Goal: Use online tool/utility: Utilize a website feature to perform a specific function

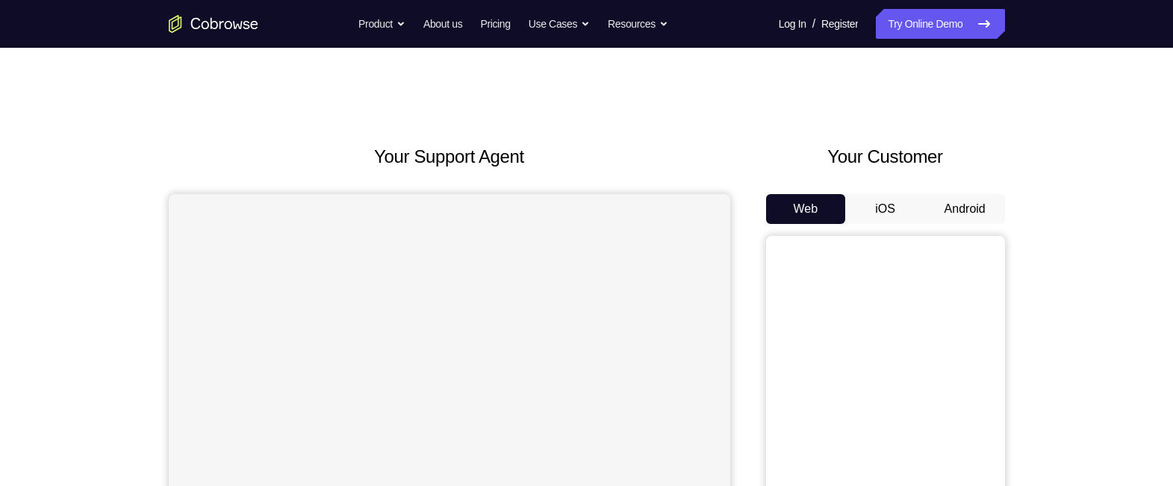
scroll to position [84, 0]
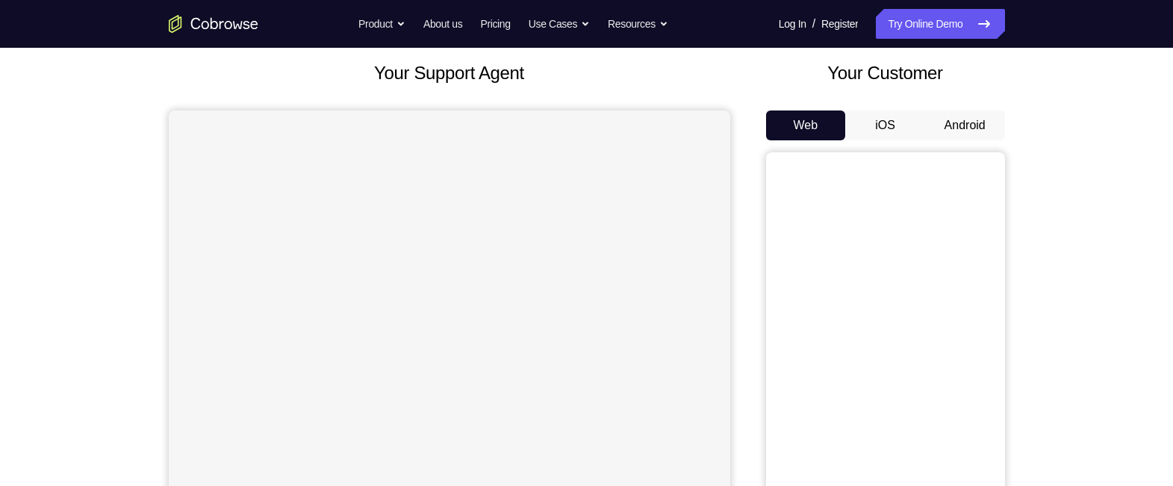
click at [985, 120] on button "Android" at bounding box center [965, 125] width 80 height 30
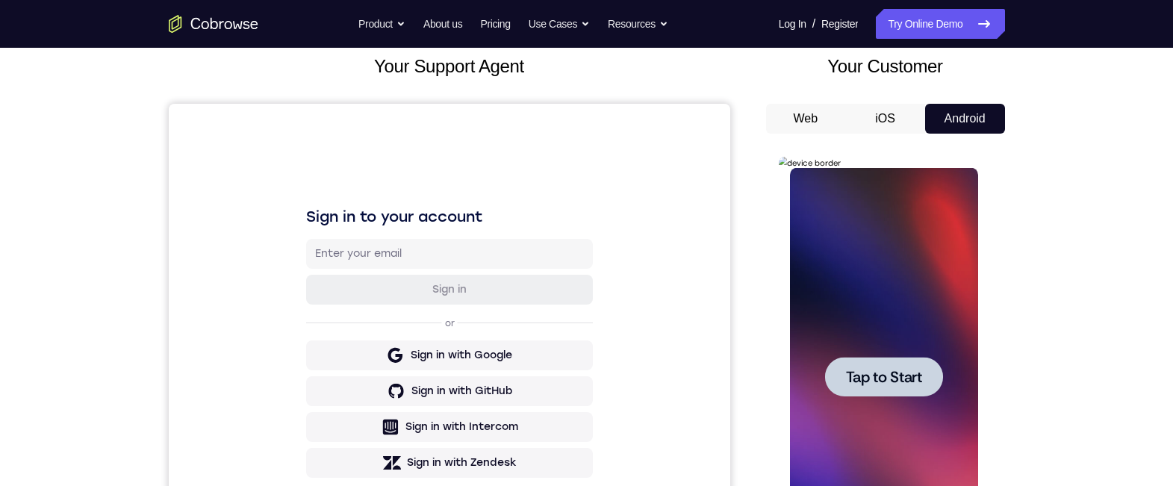
scroll to position [186, 0]
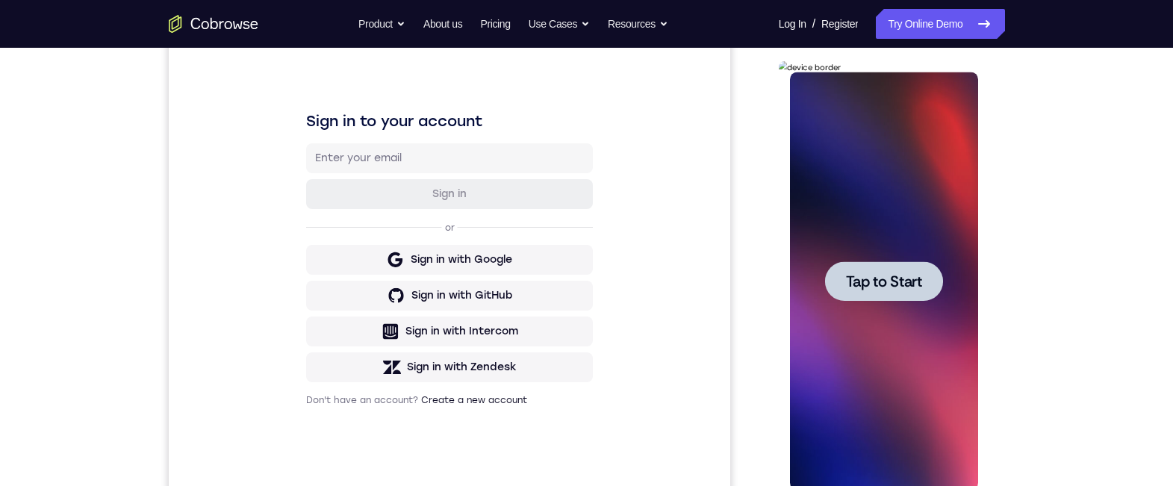
click at [897, 289] on span "Tap to Start" at bounding box center [884, 281] width 76 height 15
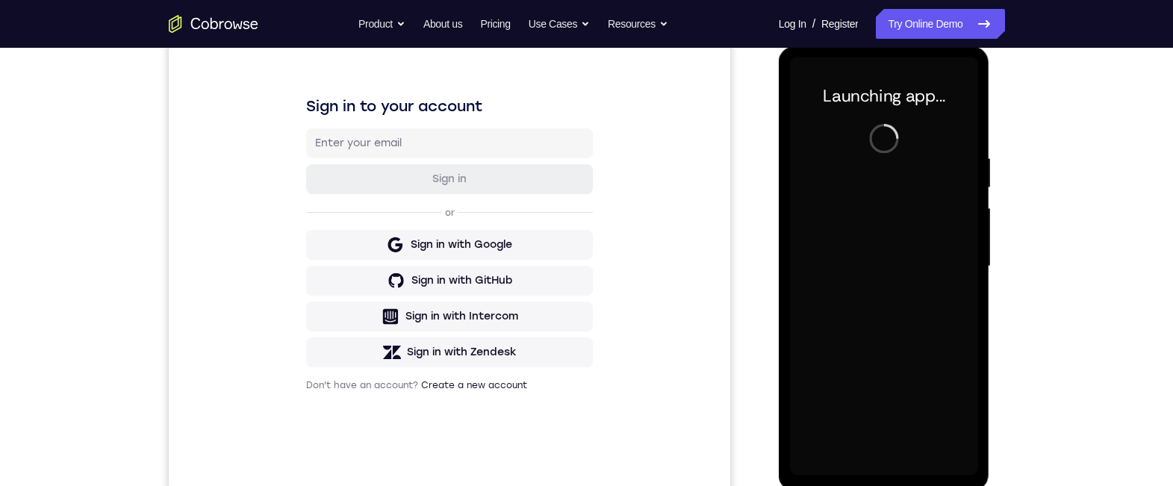
scroll to position [202, 0]
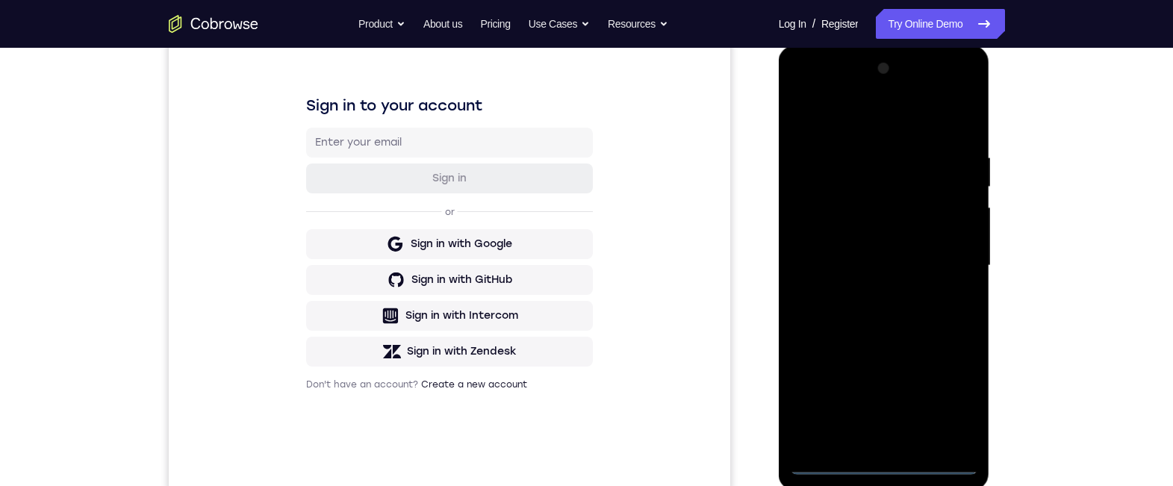
click at [888, 459] on div at bounding box center [884, 266] width 188 height 418
click at [941, 398] on div at bounding box center [884, 266] width 188 height 418
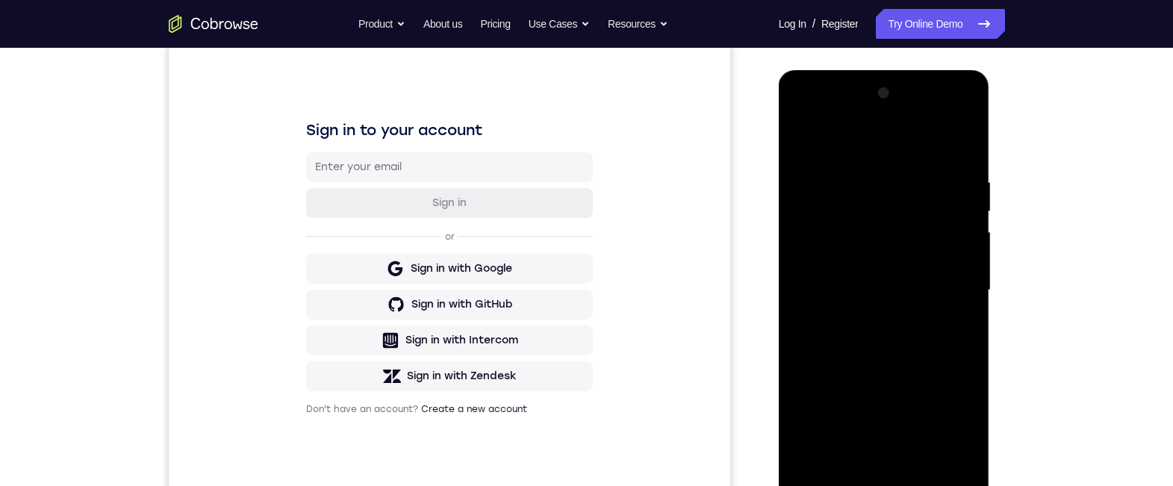
click at [849, 147] on div at bounding box center [884, 290] width 188 height 418
click at [946, 280] on div at bounding box center [884, 290] width 188 height 418
click at [862, 315] on div at bounding box center [884, 290] width 188 height 418
click at [823, 259] on div at bounding box center [884, 290] width 188 height 418
click at [831, 223] on div at bounding box center [884, 290] width 188 height 418
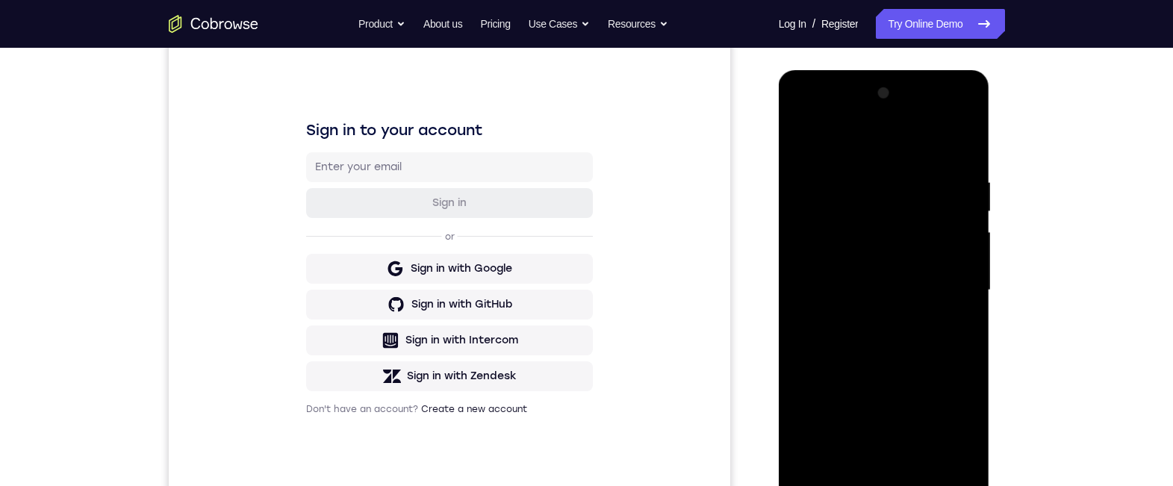
click at [861, 257] on div at bounding box center [884, 290] width 188 height 418
click at [864, 289] on div at bounding box center [884, 290] width 188 height 418
click at [861, 332] on div at bounding box center [884, 290] width 188 height 418
click at [862, 331] on div at bounding box center [884, 290] width 188 height 418
click at [963, 306] on div at bounding box center [884, 290] width 188 height 418
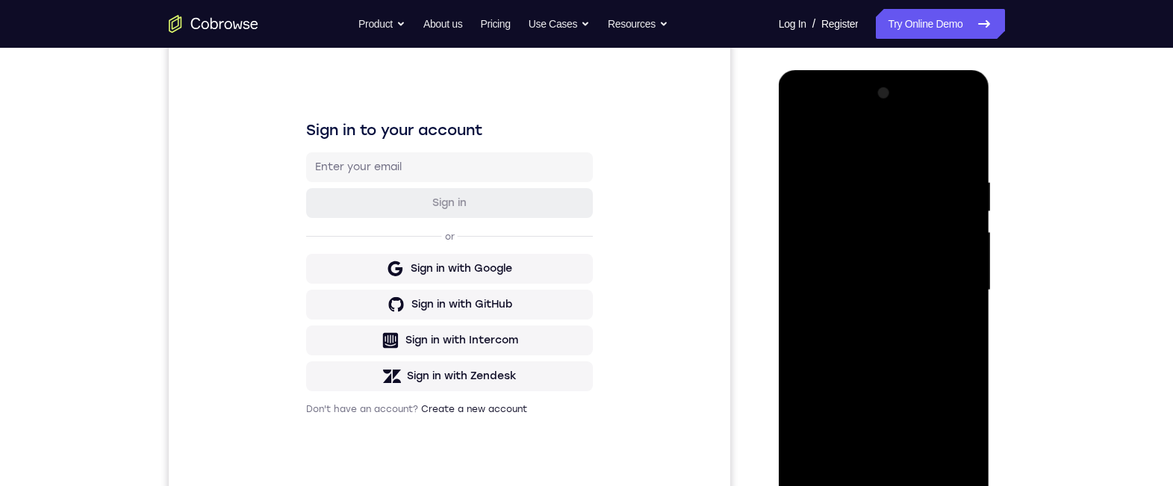
scroll to position [199, 0]
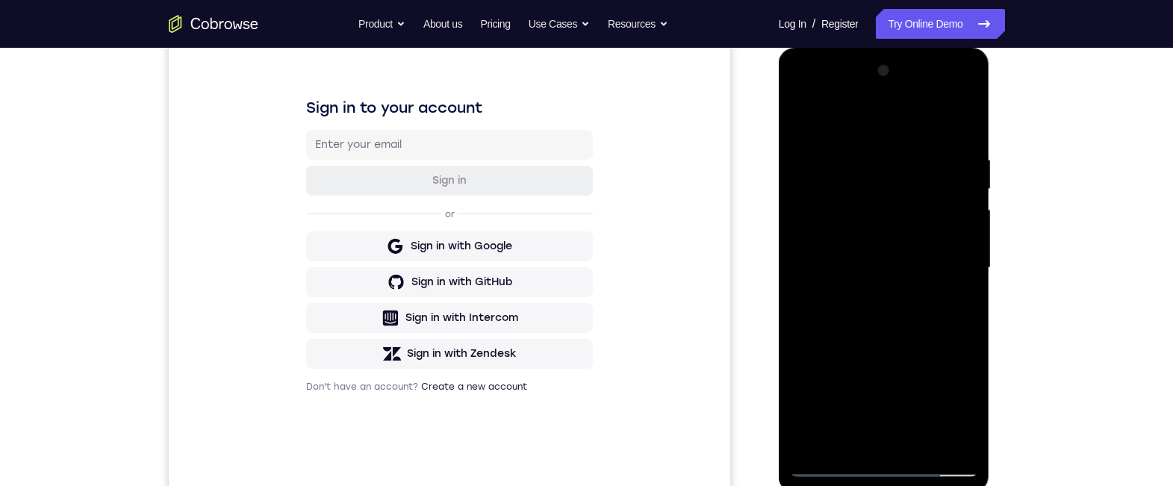
click at [965, 134] on div at bounding box center [884, 268] width 188 height 418
click at [918, 436] on div at bounding box center [884, 268] width 188 height 418
click at [876, 343] on div at bounding box center [884, 268] width 188 height 418
click at [870, 285] on div at bounding box center [884, 268] width 188 height 418
click at [797, 113] on div at bounding box center [884, 268] width 188 height 418
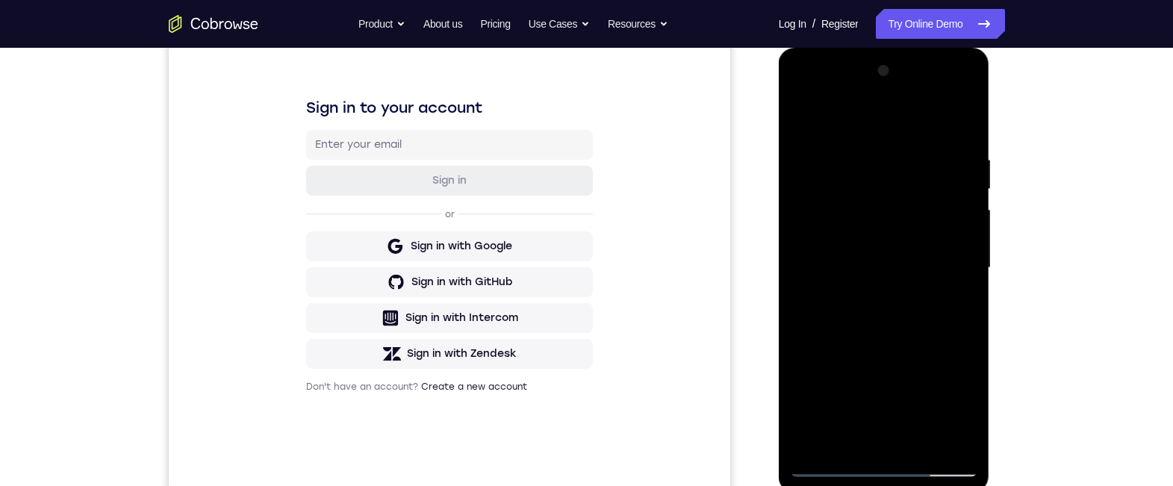
click at [803, 113] on div at bounding box center [884, 268] width 188 height 418
click at [967, 107] on div at bounding box center [884, 268] width 188 height 418
click at [967, 116] on div at bounding box center [884, 268] width 188 height 418
click at [802, 107] on div at bounding box center [884, 268] width 188 height 418
click at [802, 113] on div at bounding box center [884, 268] width 188 height 418
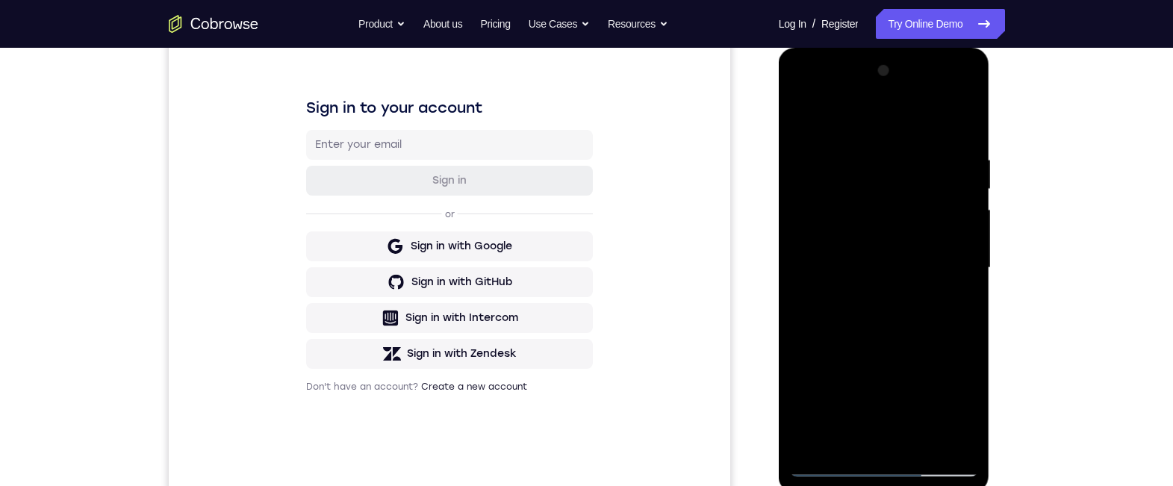
click at [861, 155] on div at bounding box center [884, 268] width 188 height 418
click at [959, 258] on div at bounding box center [884, 268] width 188 height 418
click at [945, 259] on div at bounding box center [884, 268] width 188 height 418
click at [933, 239] on div at bounding box center [884, 268] width 188 height 418
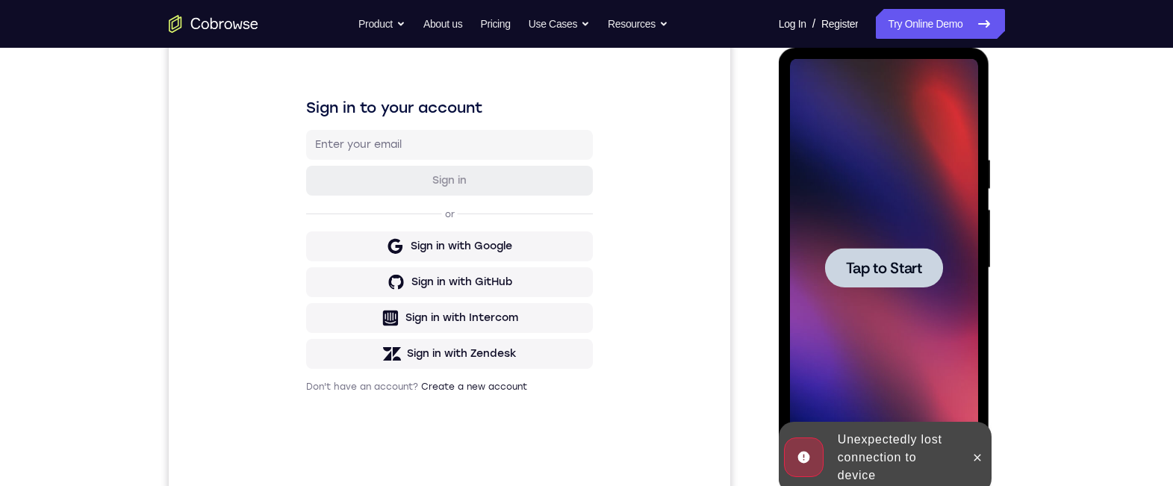
click at [904, 263] on span "Tap to Start" at bounding box center [884, 268] width 76 height 15
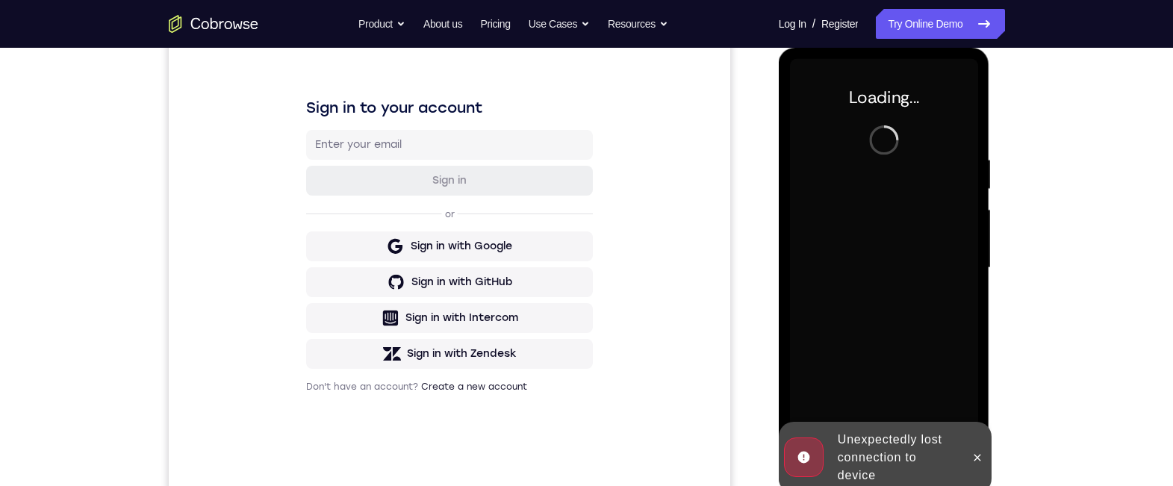
scroll to position [212, 0]
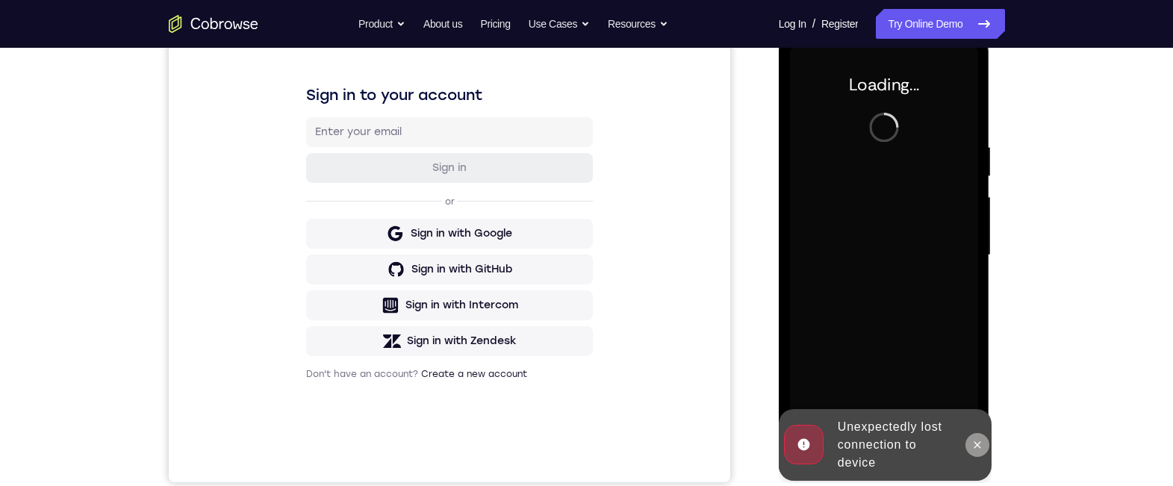
click at [973, 433] on button at bounding box center [977, 445] width 24 height 24
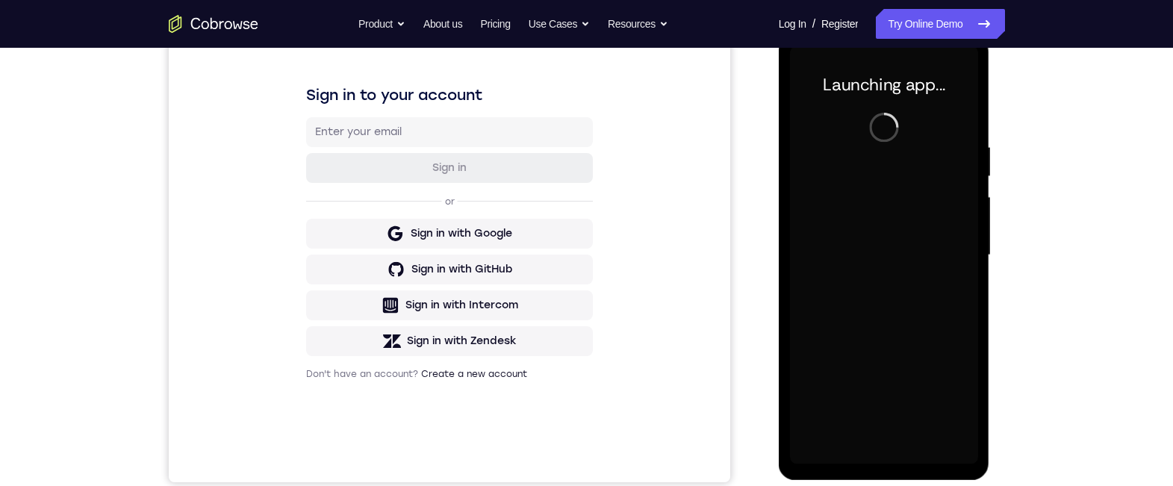
scroll to position [206, 0]
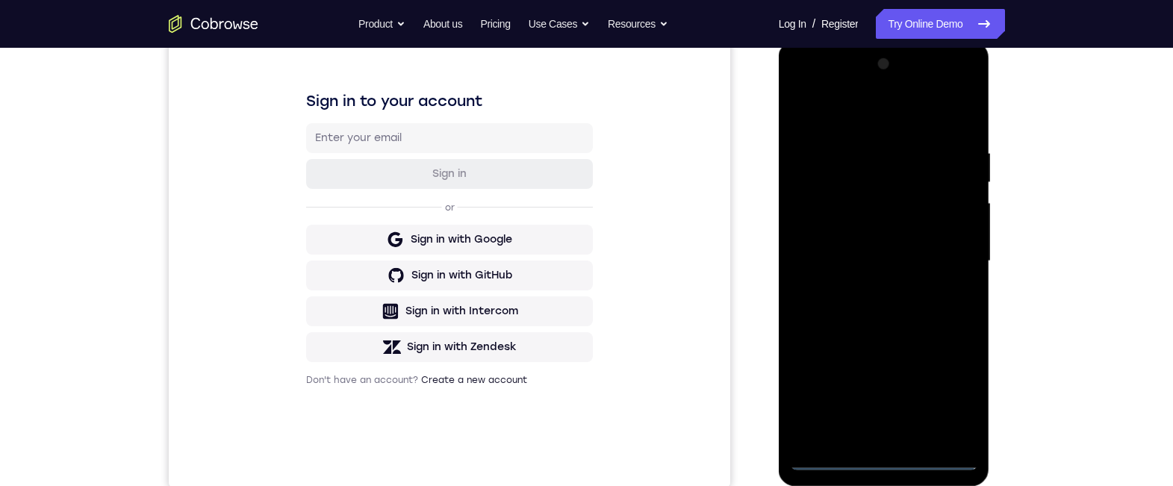
click at [945, 83] on div at bounding box center [884, 261] width 188 height 418
click at [969, 111] on div at bounding box center [884, 261] width 188 height 418
click at [846, 90] on div at bounding box center [884, 261] width 188 height 418
click at [945, 252] on div at bounding box center [884, 261] width 188 height 418
click at [867, 280] on div at bounding box center [884, 261] width 188 height 418
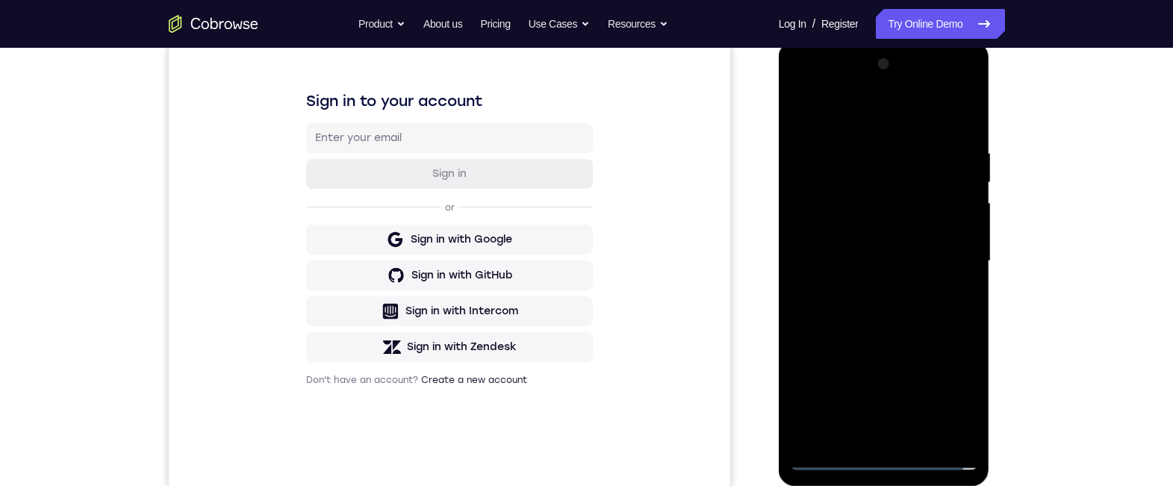
click at [867, 290] on div at bounding box center [884, 261] width 188 height 418
click at [864, 246] on div at bounding box center [884, 261] width 188 height 418
click at [860, 244] on div at bounding box center [884, 261] width 188 height 418
click at [829, 234] on div at bounding box center [884, 261] width 188 height 418
click at [832, 237] on div at bounding box center [884, 261] width 188 height 418
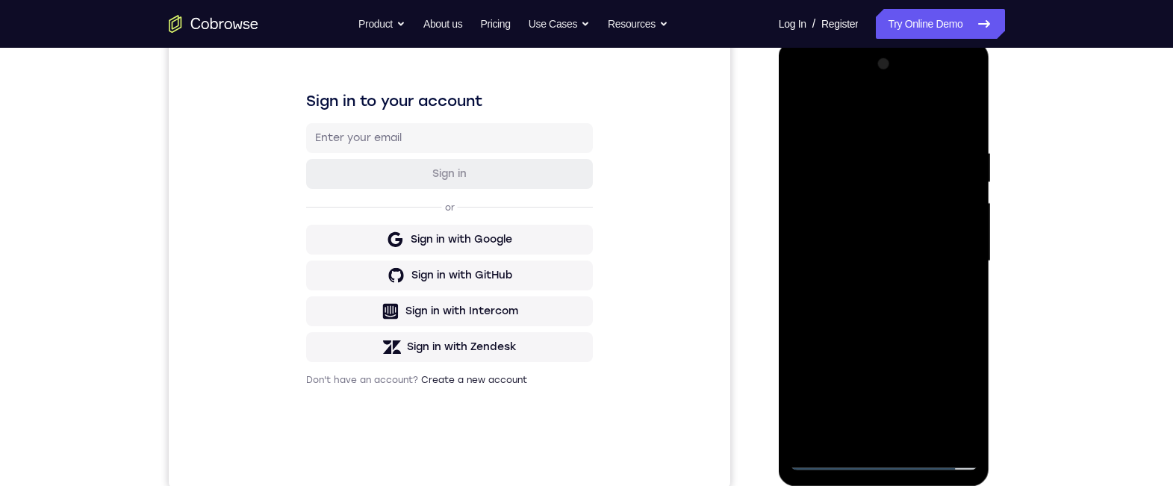
click at [879, 242] on div at bounding box center [884, 261] width 188 height 418
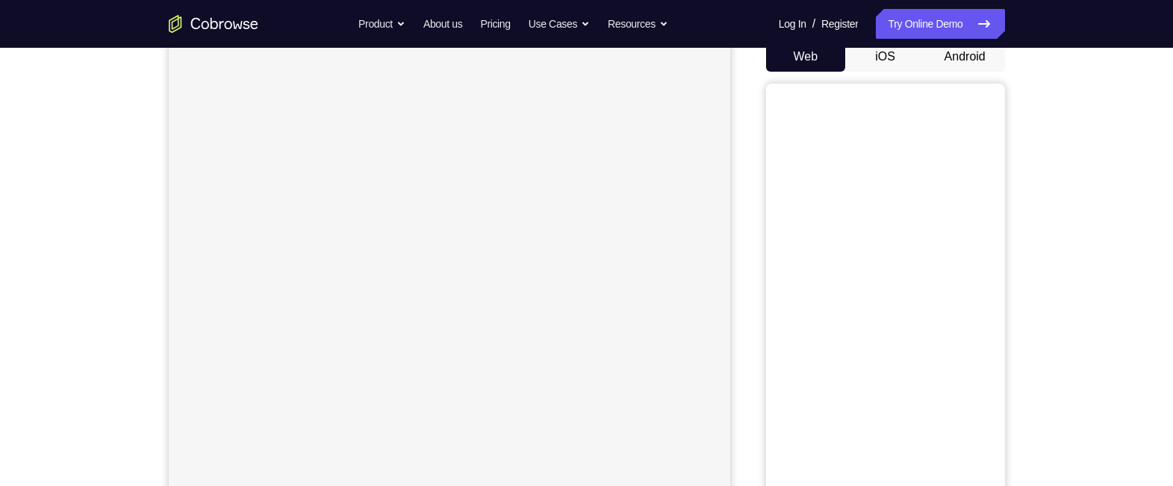
scroll to position [152, 0]
click at [957, 64] on button "Android" at bounding box center [965, 57] width 80 height 30
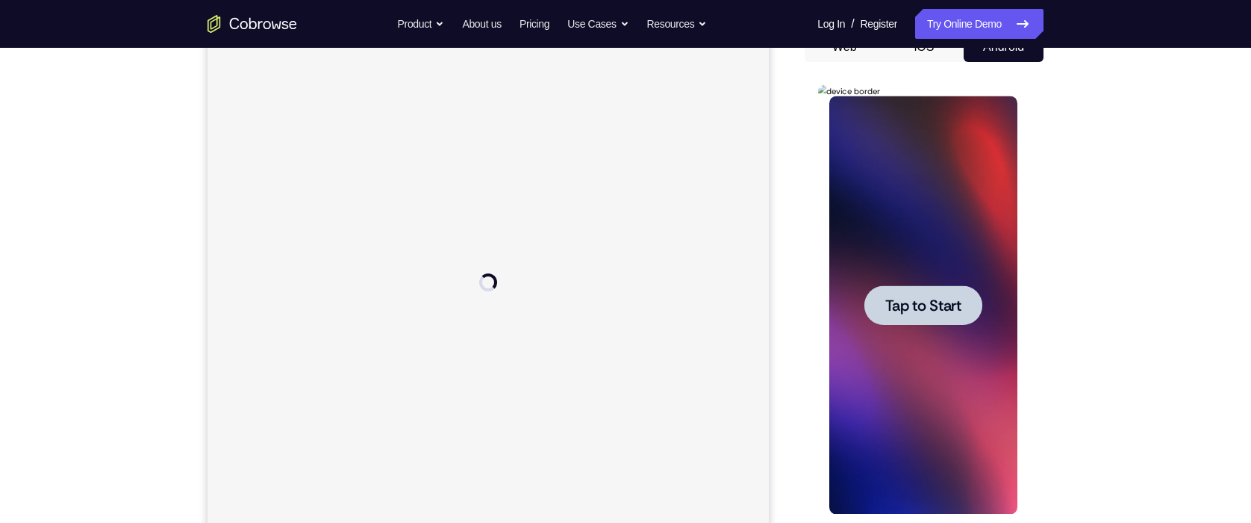
scroll to position [0, 0]
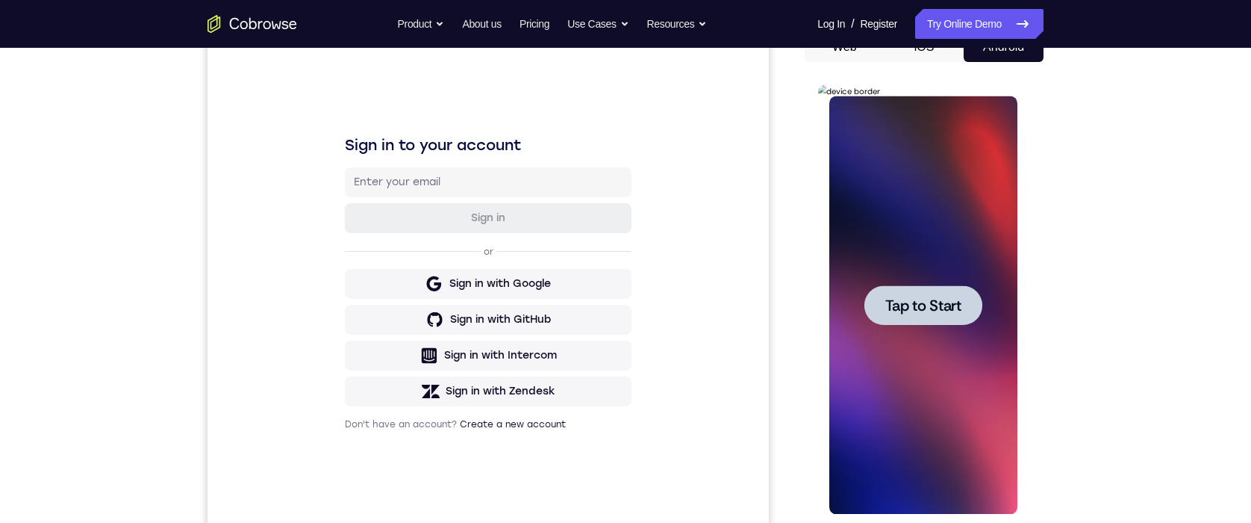
click at [901, 298] on span "Tap to Start" at bounding box center [923, 305] width 76 height 15
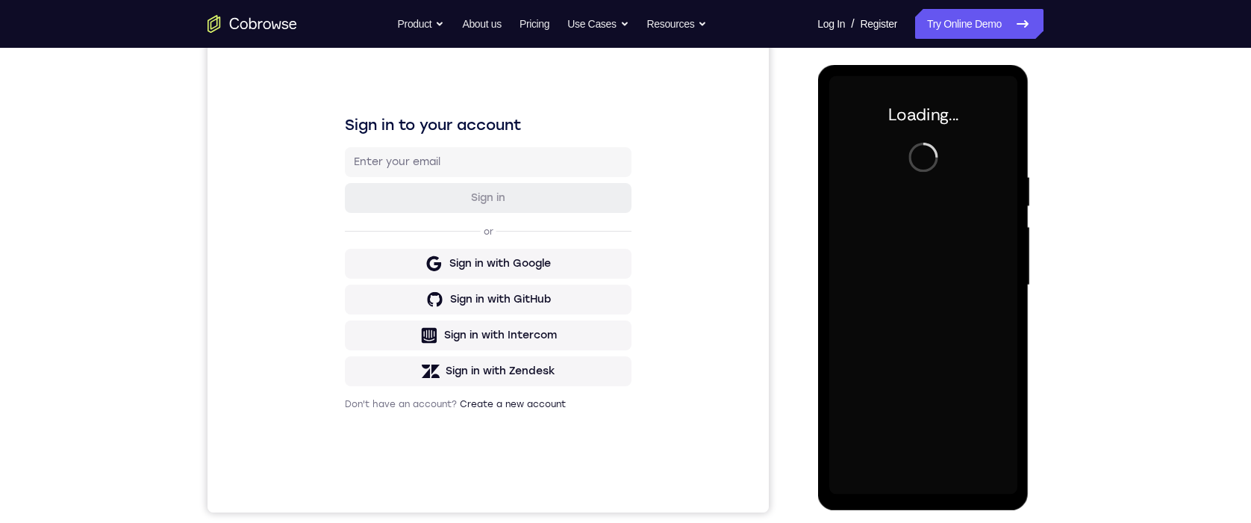
scroll to position [184, 0]
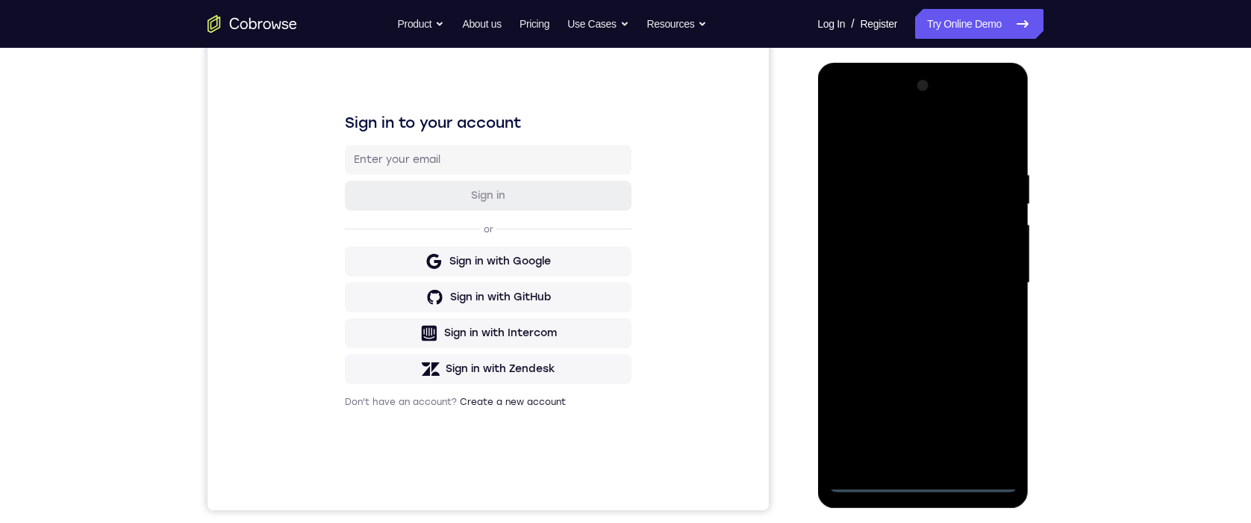
click at [927, 481] on div at bounding box center [923, 283] width 188 height 418
click at [985, 409] on div at bounding box center [923, 283] width 188 height 418
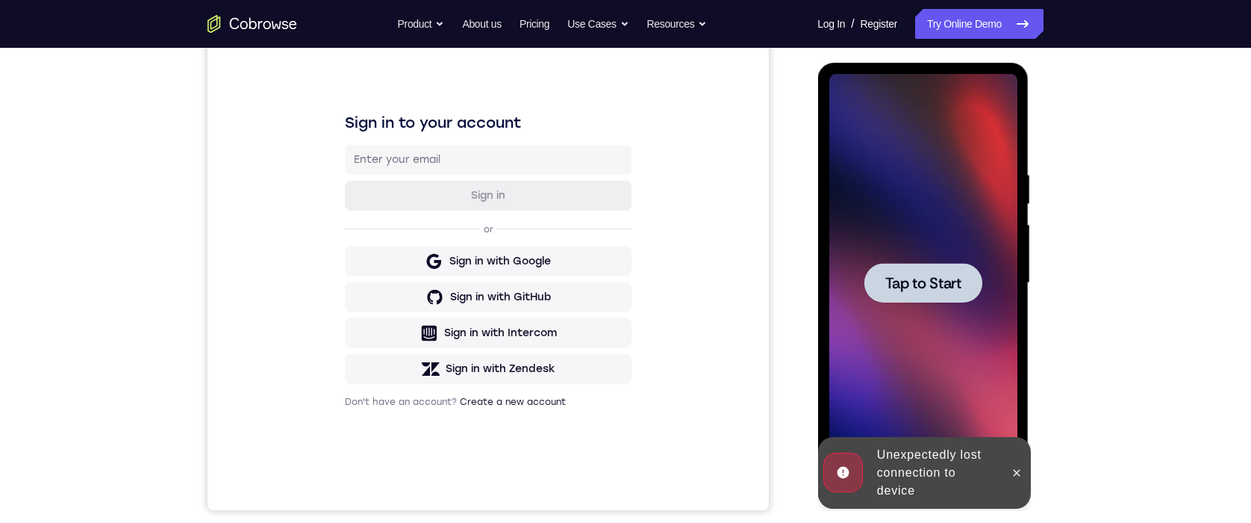
click at [930, 290] on span "Tap to Start" at bounding box center [923, 282] width 76 height 15
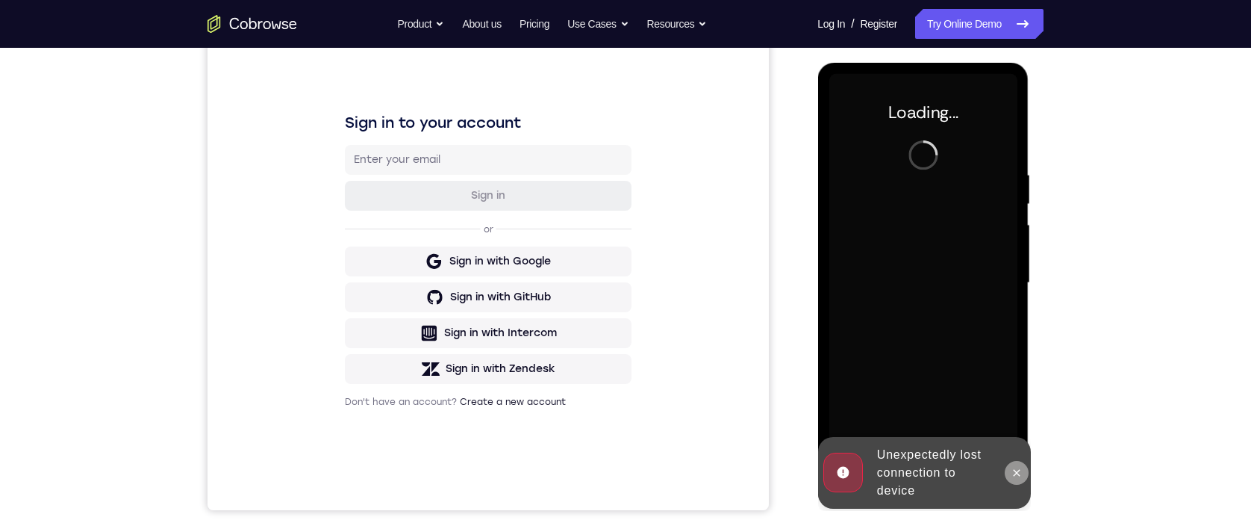
click at [1016, 472] on icon at bounding box center [1016, 472] width 7 height 7
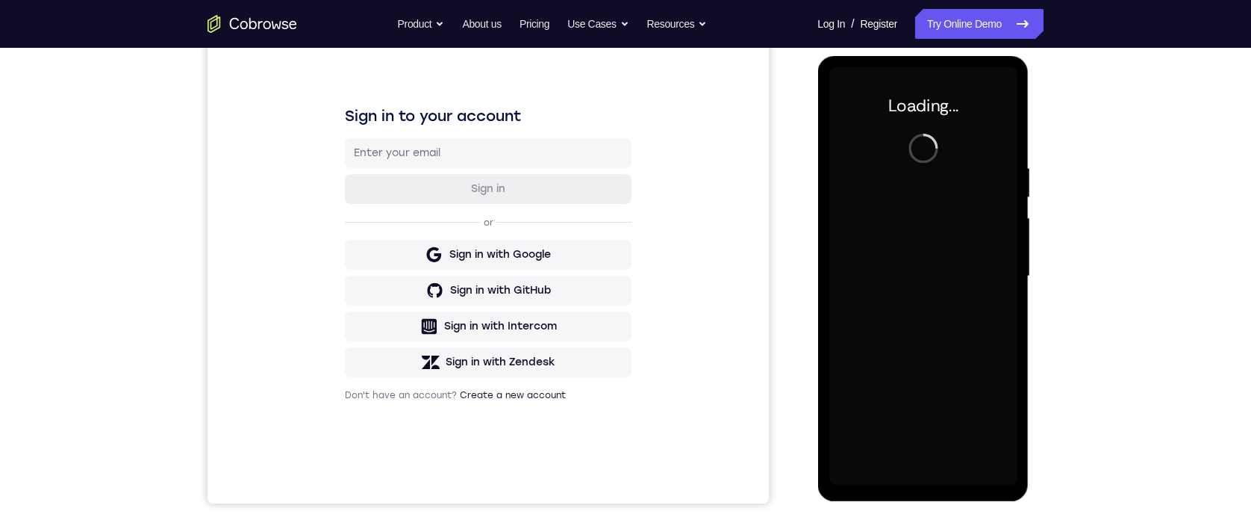
scroll to position [200, 0]
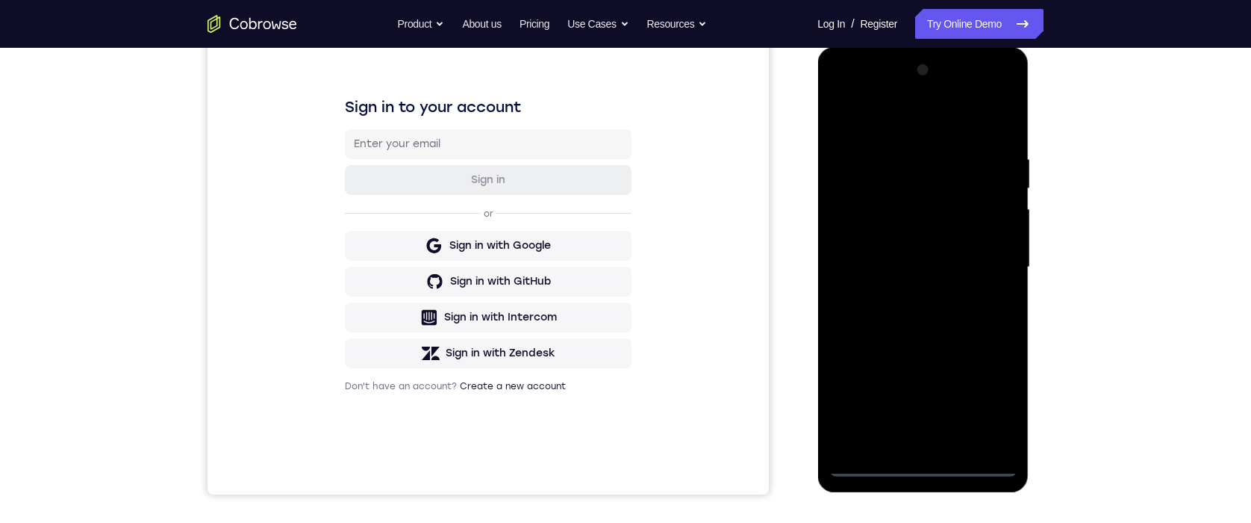
click at [924, 458] on div at bounding box center [923, 267] width 188 height 418
click at [924, 462] on div at bounding box center [923, 267] width 188 height 418
click at [991, 403] on div at bounding box center [923, 267] width 188 height 418
click at [902, 124] on div at bounding box center [923, 267] width 188 height 418
click at [984, 252] on div at bounding box center [923, 267] width 188 height 418
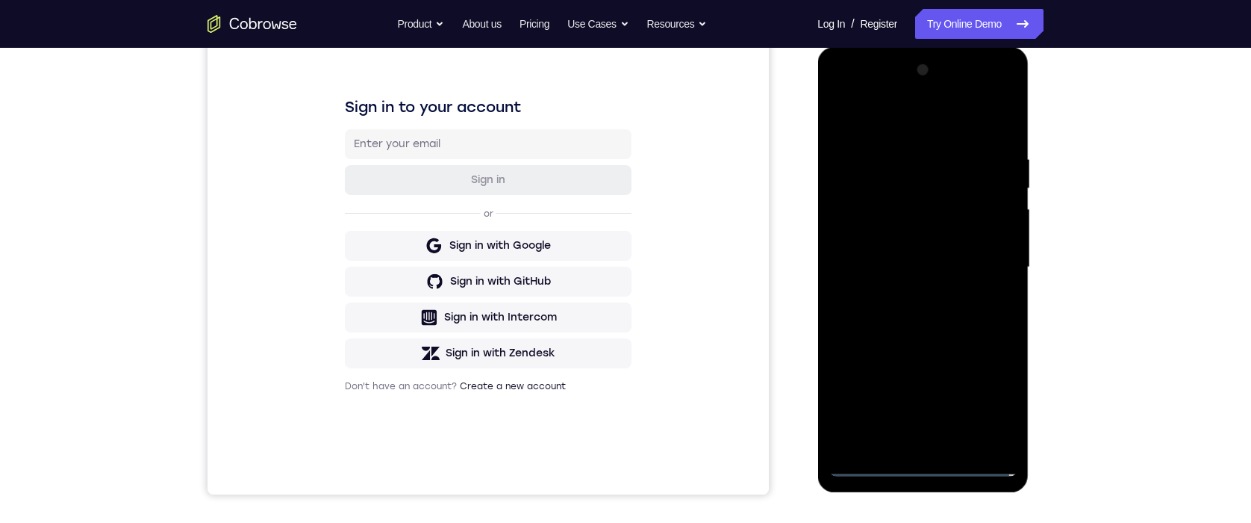
click at [941, 439] on div at bounding box center [923, 267] width 188 height 418
click at [890, 247] on div at bounding box center [923, 267] width 188 height 418
click at [913, 237] on div at bounding box center [923, 267] width 188 height 418
click at [913, 259] on div at bounding box center [923, 267] width 188 height 418
click at [964, 312] on div at bounding box center [923, 267] width 188 height 418
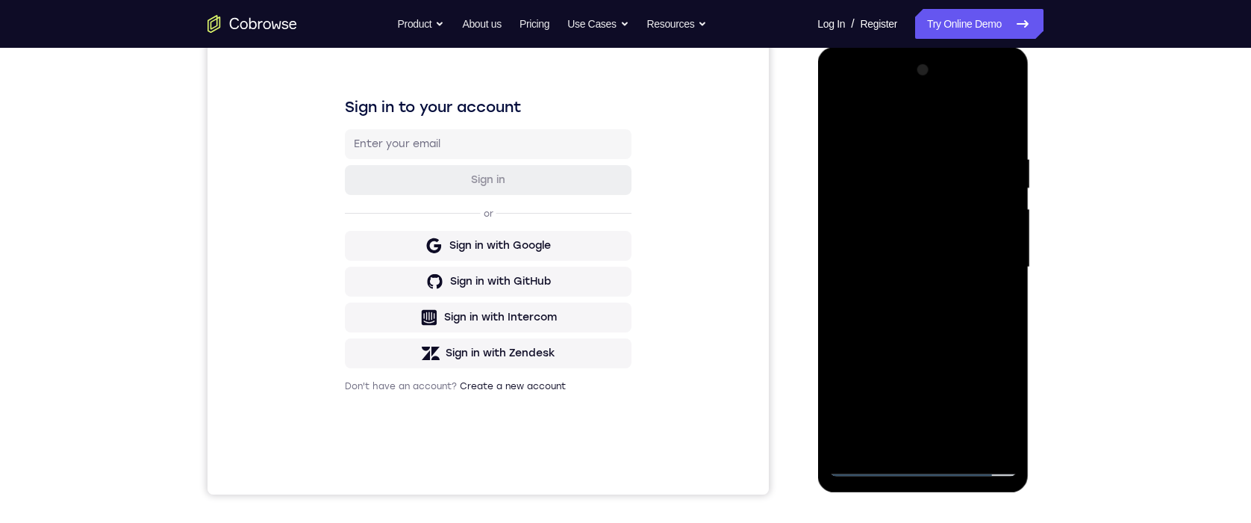
click at [958, 312] on div at bounding box center [923, 267] width 188 height 418
click at [1003, 140] on div at bounding box center [923, 267] width 188 height 418
click at [897, 142] on div at bounding box center [923, 267] width 188 height 418
click at [1008, 393] on div at bounding box center [923, 267] width 188 height 418
click at [1009, 381] on div at bounding box center [923, 267] width 188 height 418
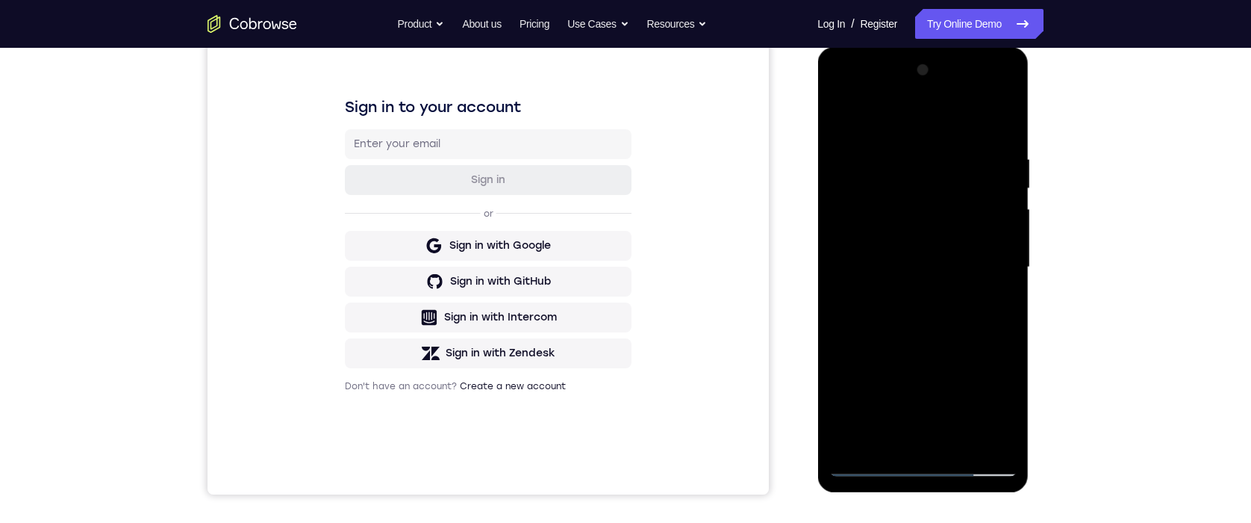
click at [999, 355] on div at bounding box center [923, 267] width 188 height 418
click at [982, 437] on div at bounding box center [923, 267] width 188 height 418
click at [964, 119] on div at bounding box center [923, 267] width 188 height 418
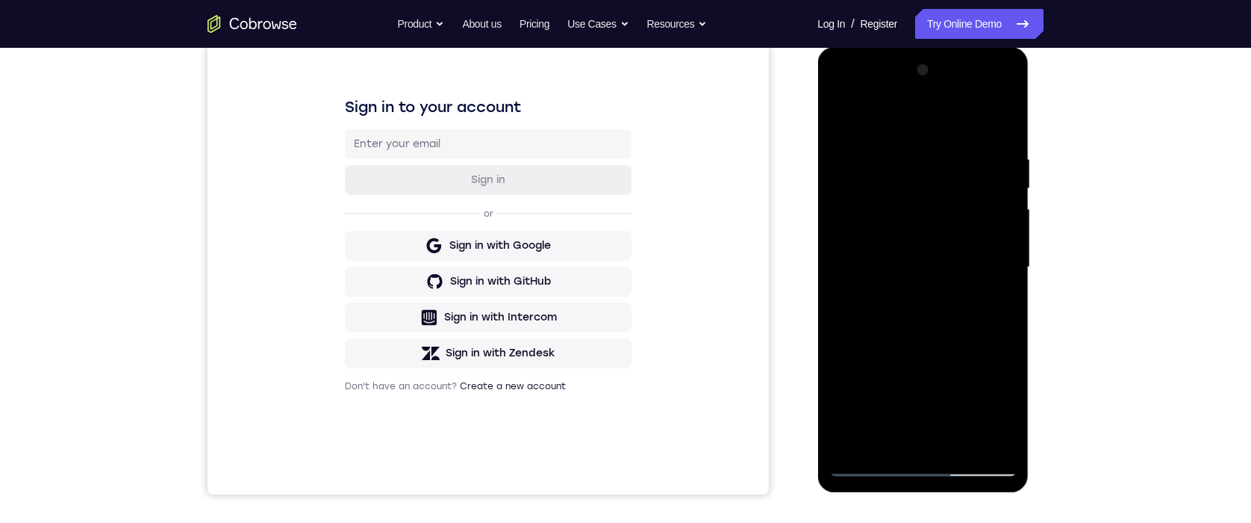
click at [999, 315] on div at bounding box center [923, 267] width 188 height 418
click at [978, 434] on div at bounding box center [923, 267] width 188 height 418
click at [996, 373] on div at bounding box center [923, 267] width 188 height 418
click at [999, 337] on div at bounding box center [923, 267] width 188 height 418
click at [993, 210] on div at bounding box center [923, 267] width 188 height 418
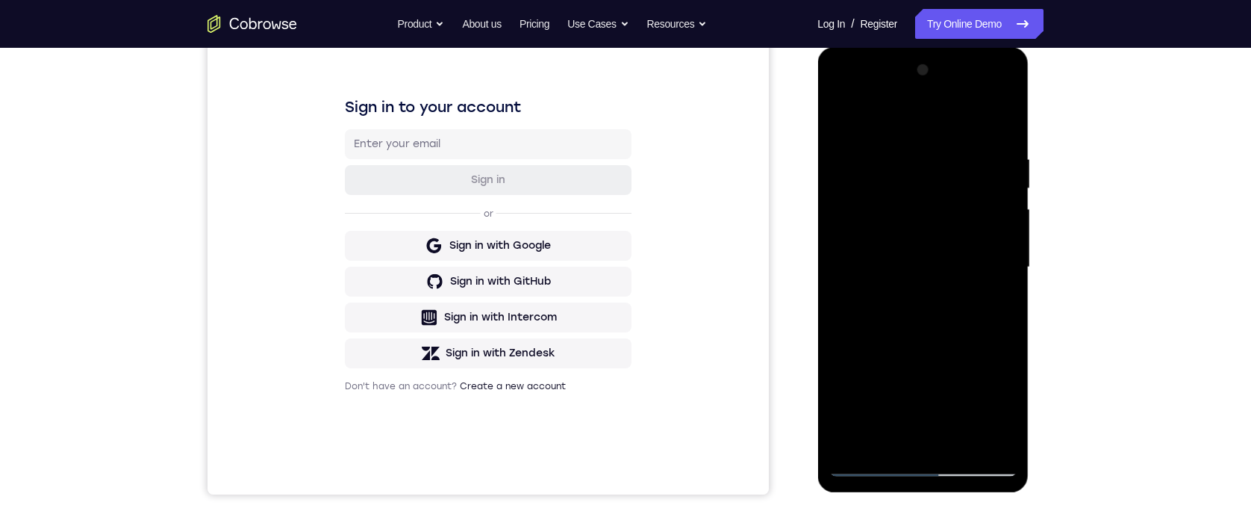
click at [993, 210] on div at bounding box center [923, 267] width 188 height 418
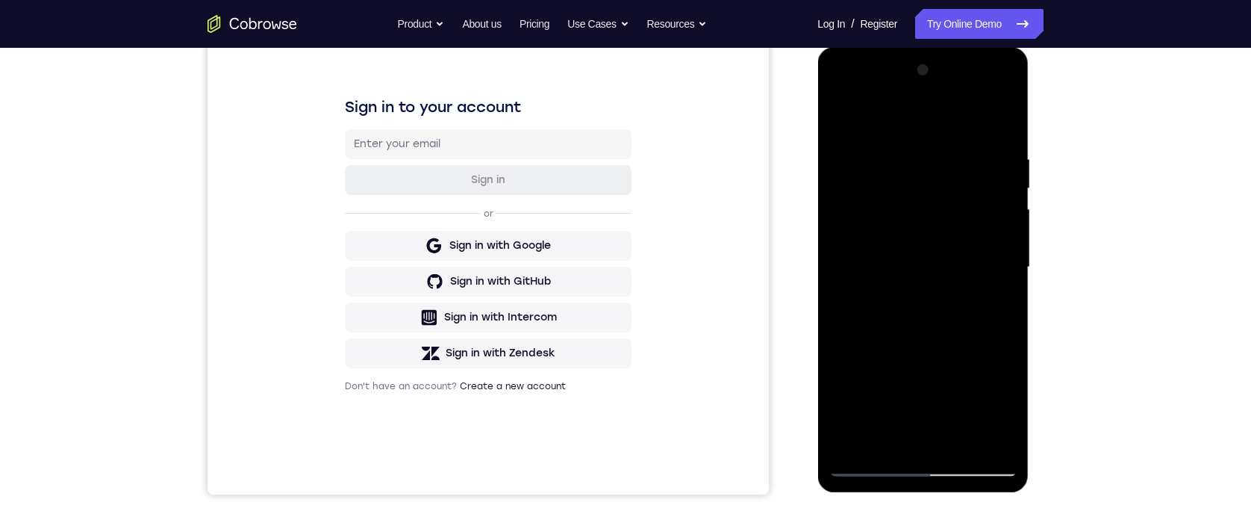
click at [990, 308] on div at bounding box center [923, 267] width 188 height 418
click at [991, 275] on div at bounding box center [923, 267] width 188 height 418
click at [994, 258] on div at bounding box center [923, 267] width 188 height 418
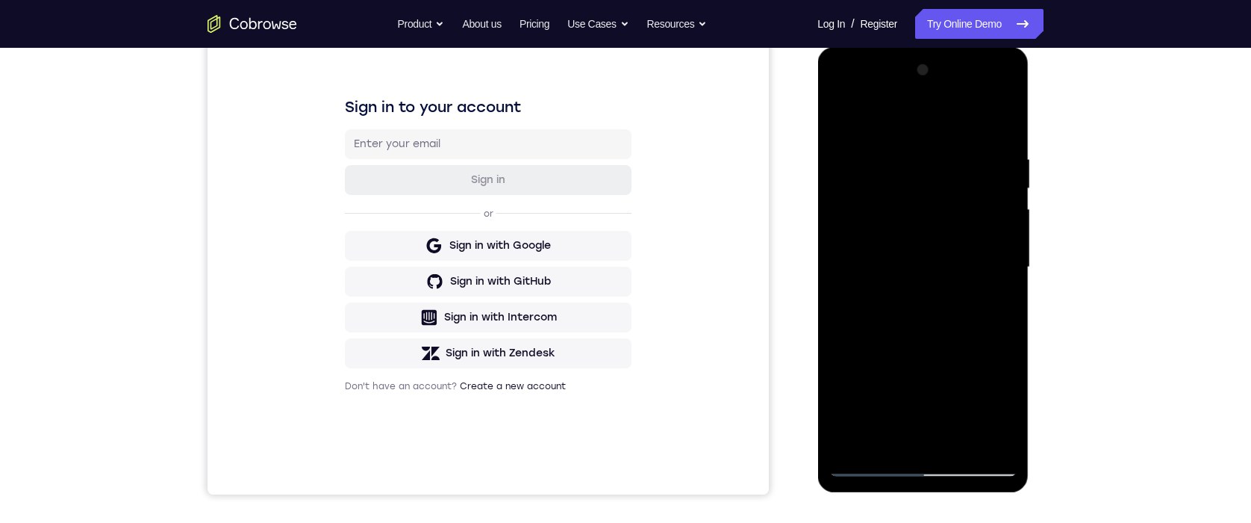
click at [994, 258] on div at bounding box center [923, 267] width 188 height 418
click at [993, 219] on div at bounding box center [923, 267] width 188 height 418
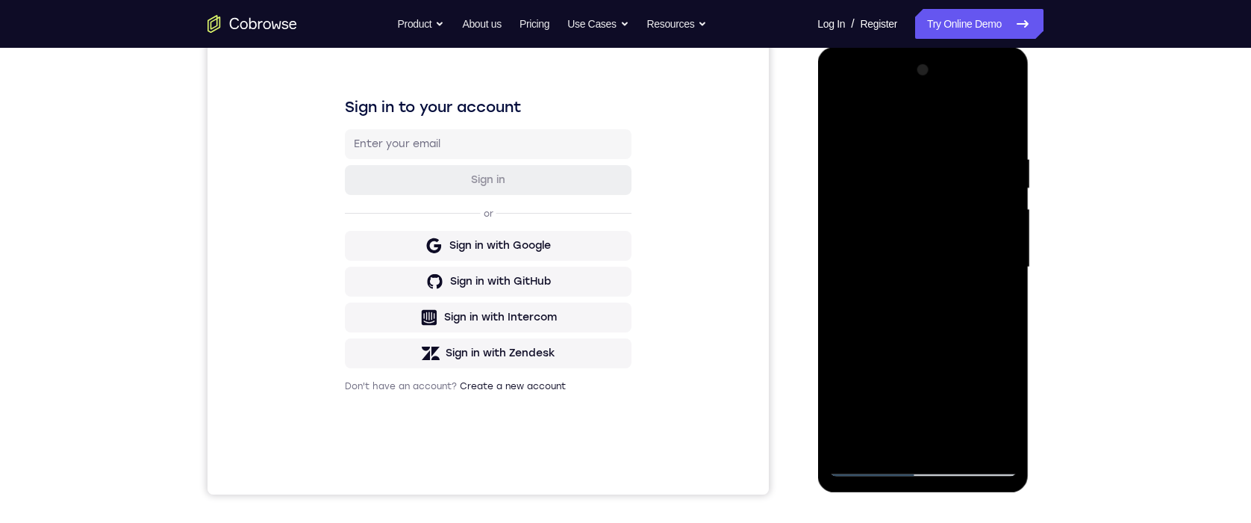
click at [993, 219] on div at bounding box center [923, 267] width 188 height 418
click at [979, 260] on div at bounding box center [923, 267] width 188 height 418
click at [1004, 261] on div at bounding box center [923, 267] width 188 height 418
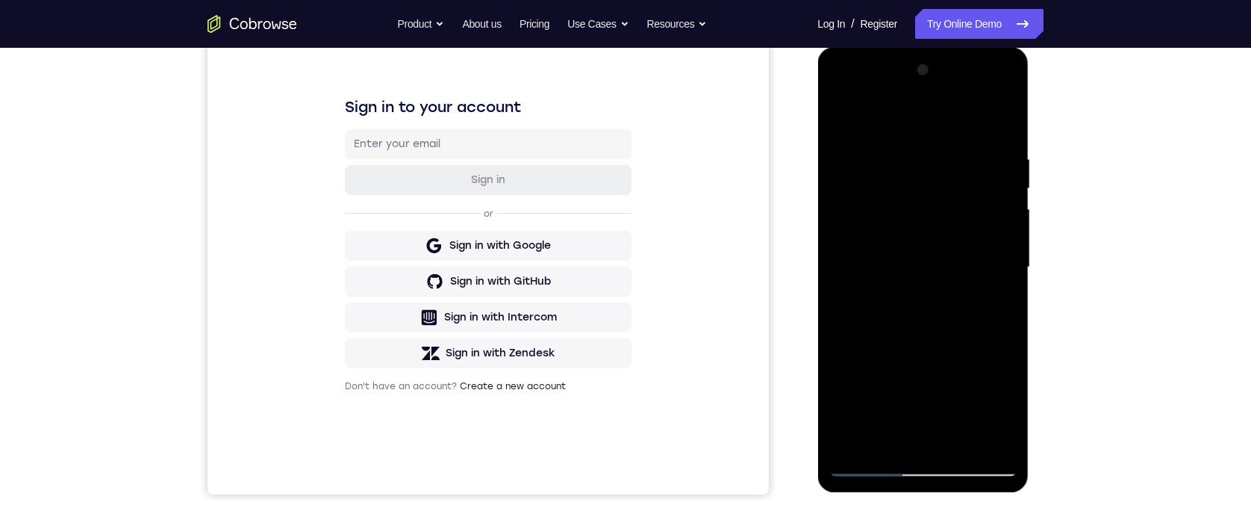
click at [1004, 261] on div at bounding box center [923, 267] width 188 height 418
click at [989, 269] on div at bounding box center [923, 267] width 188 height 418
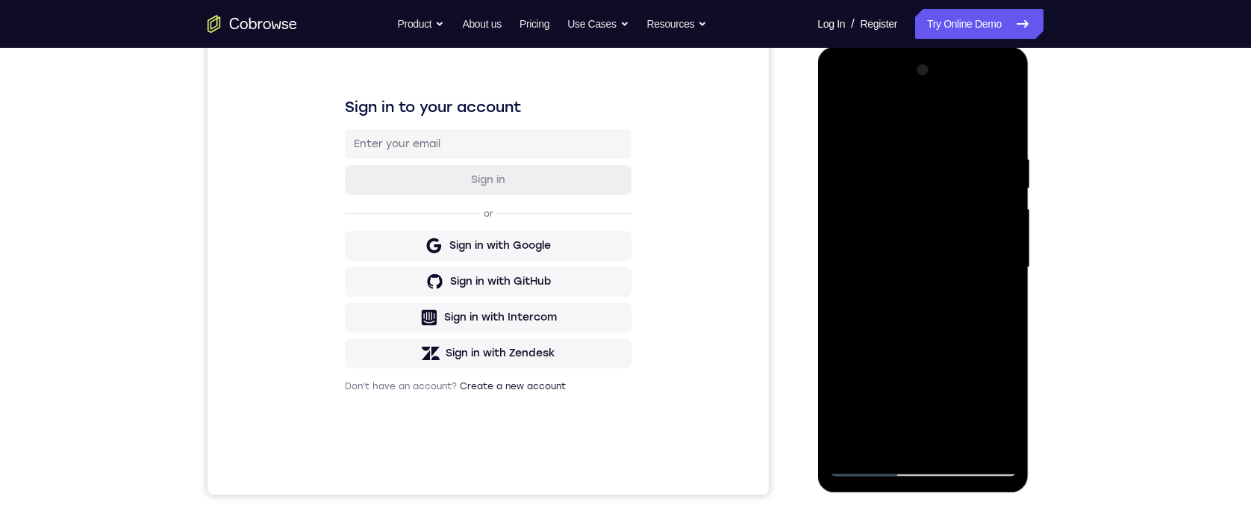
click at [999, 124] on div at bounding box center [923, 267] width 188 height 418
drag, startPoint x: 853, startPoint y: 443, endPoint x: 840, endPoint y: 302, distance: 141.7
click at [836, 307] on div at bounding box center [923, 267] width 188 height 418
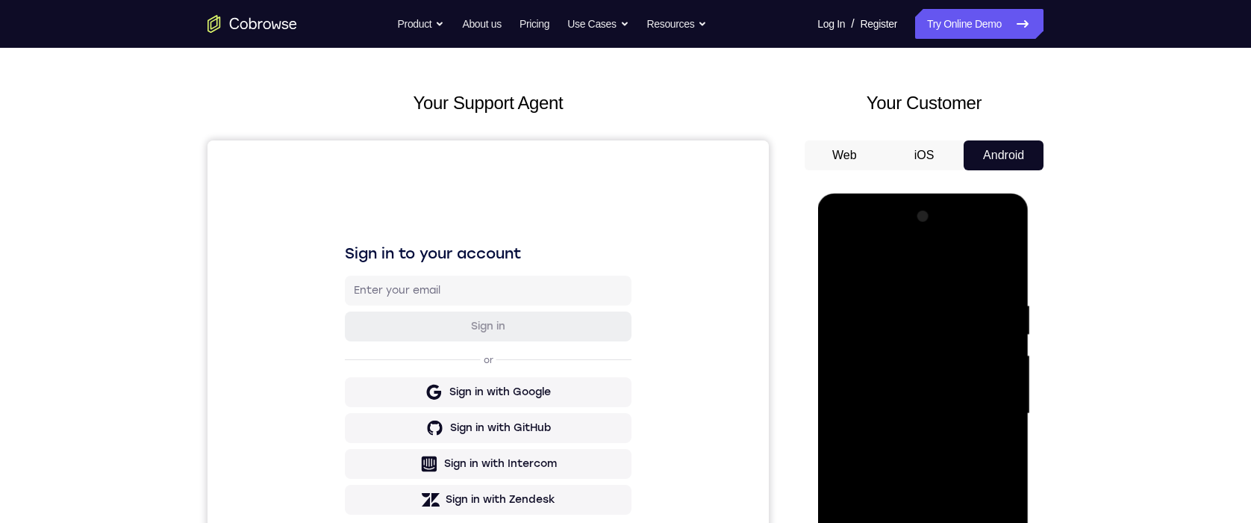
click at [964, 485] on div at bounding box center [923, 414] width 188 height 418
click at [961, 485] on div at bounding box center [923, 414] width 188 height 418
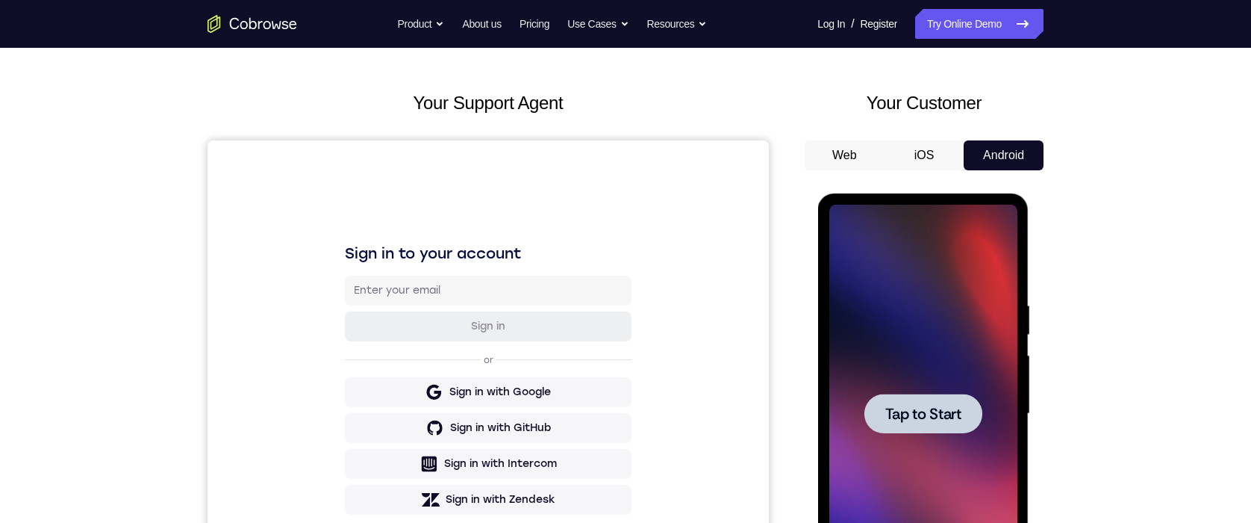
scroll to position [213, 0]
